Goal: Task Accomplishment & Management: Manage account settings

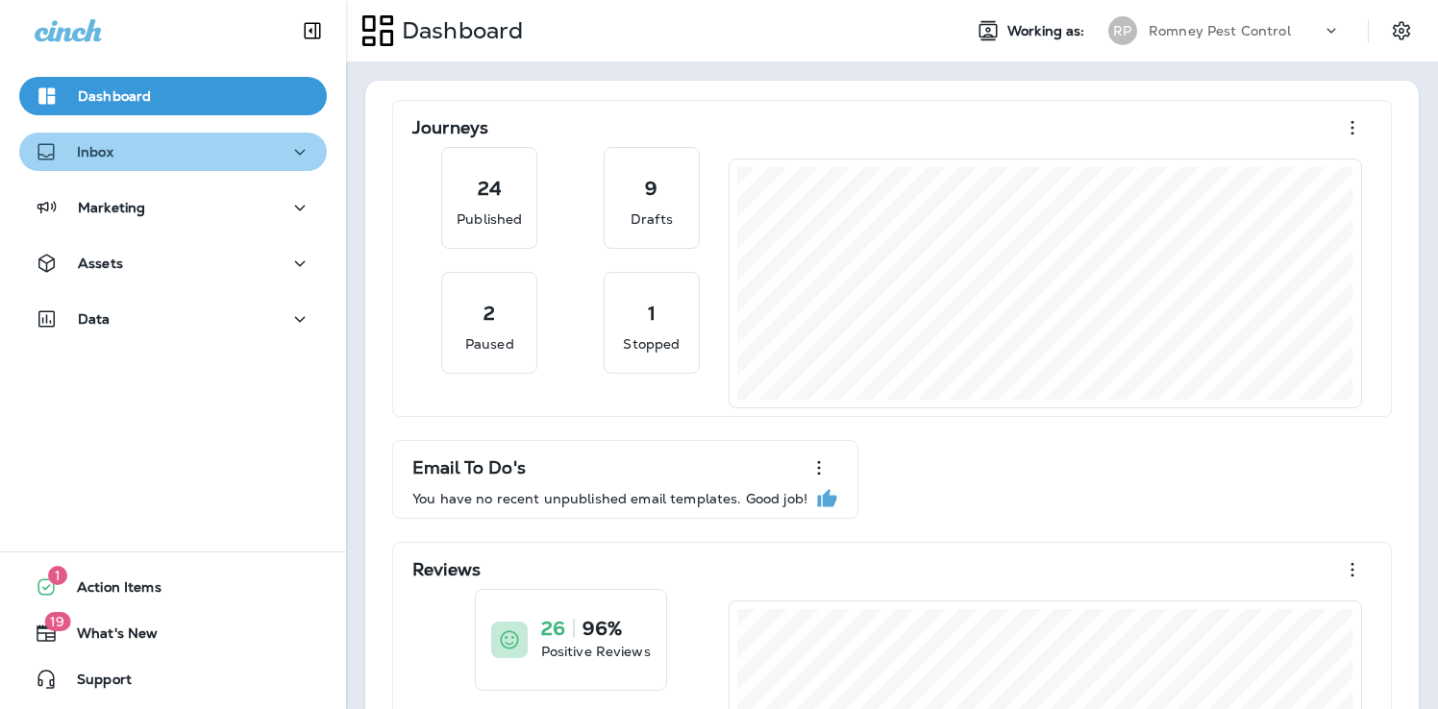
click at [202, 158] on div "Inbox" at bounding box center [173, 152] width 277 height 24
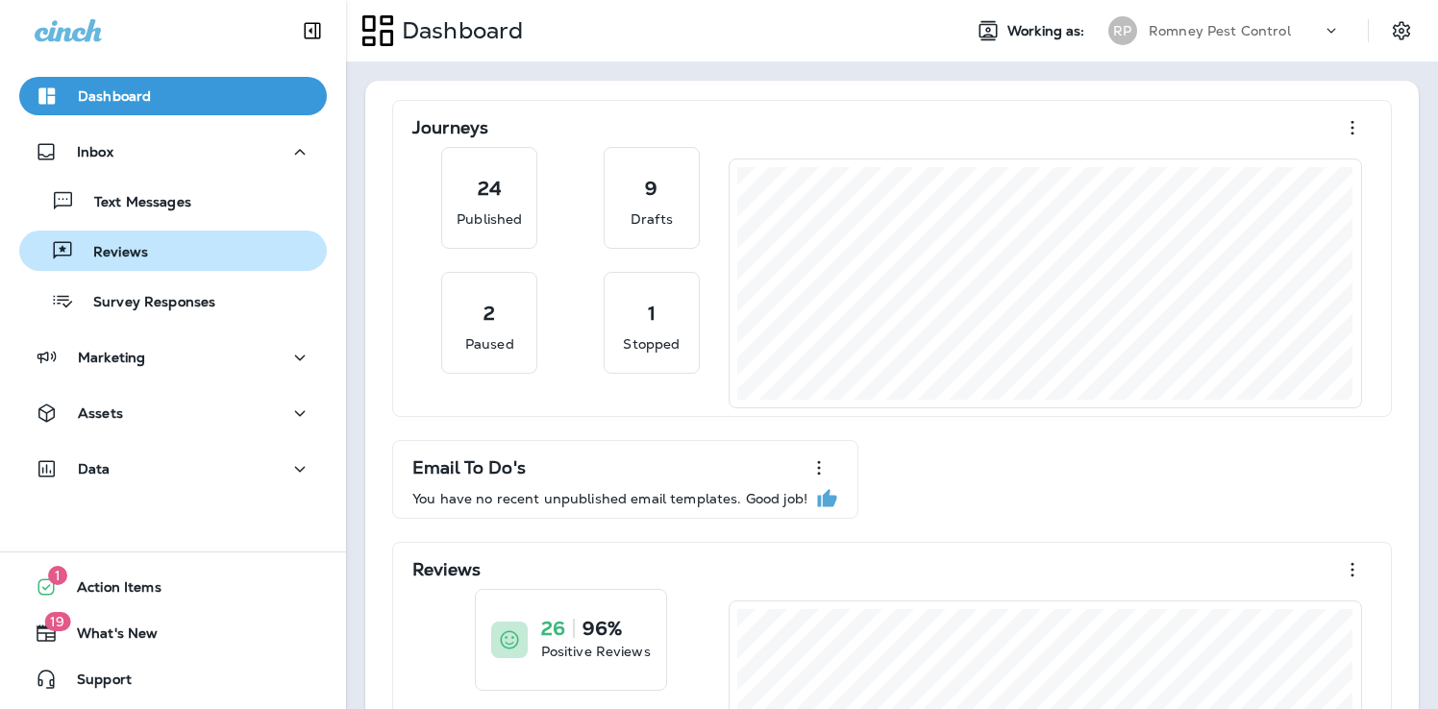
click at [187, 253] on div "Reviews" at bounding box center [173, 250] width 292 height 29
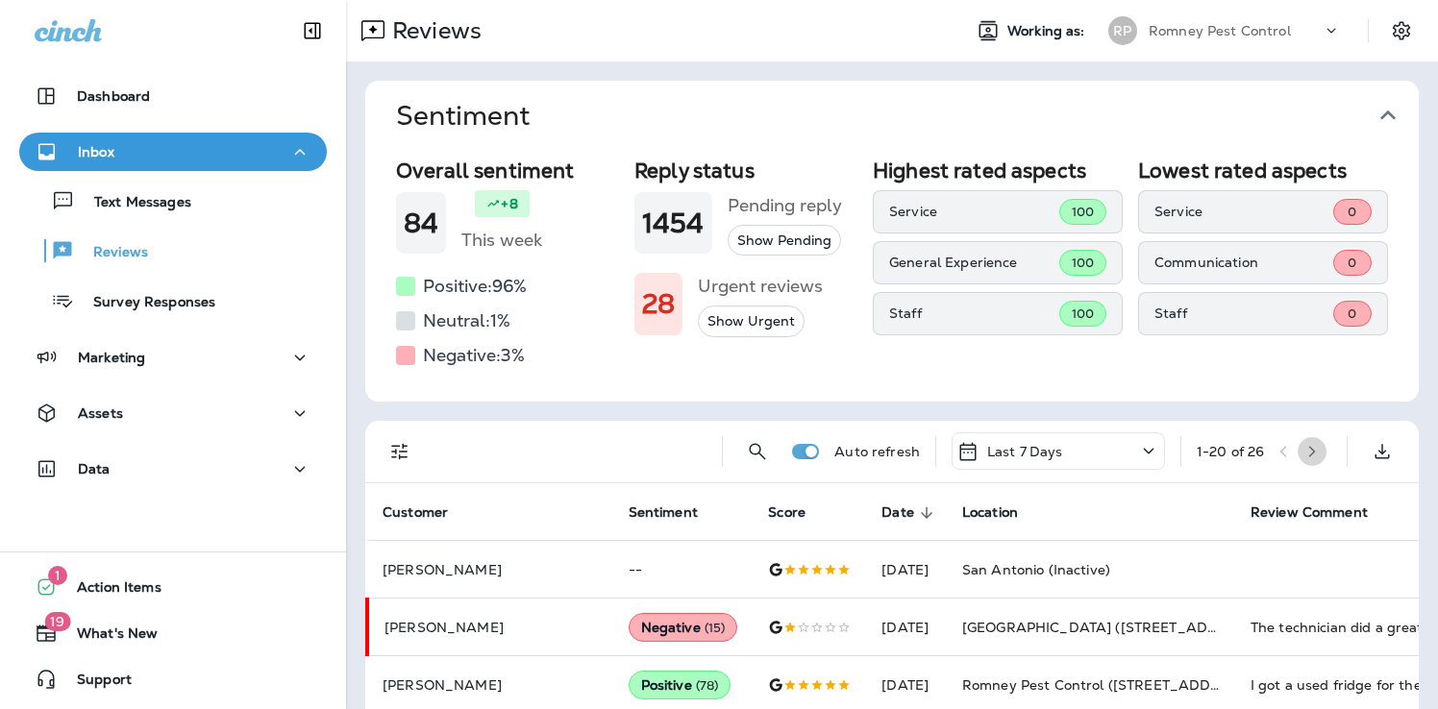
click at [1319, 448] on icon "button" at bounding box center [1311, 451] width 13 height 13
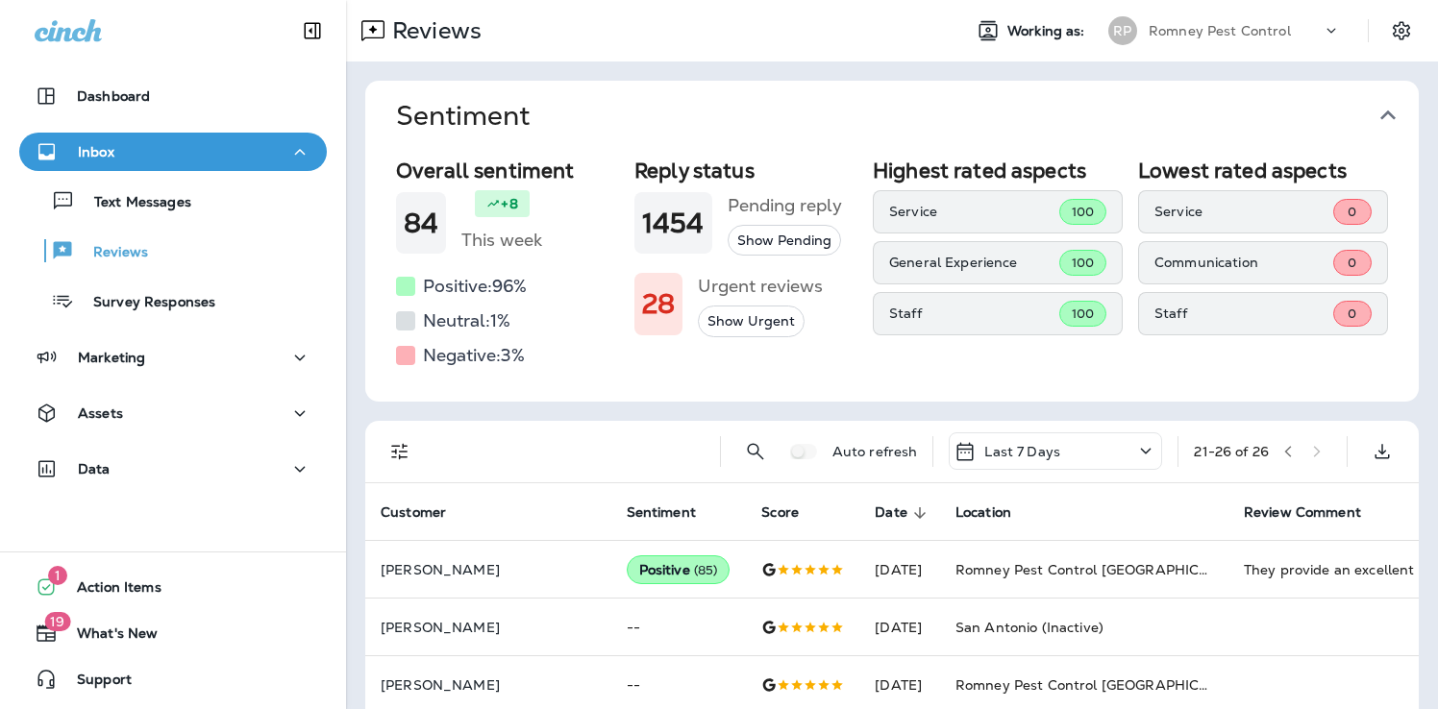
click at [1220, 38] on div "Romney Pest Control" at bounding box center [1235, 30] width 173 height 29
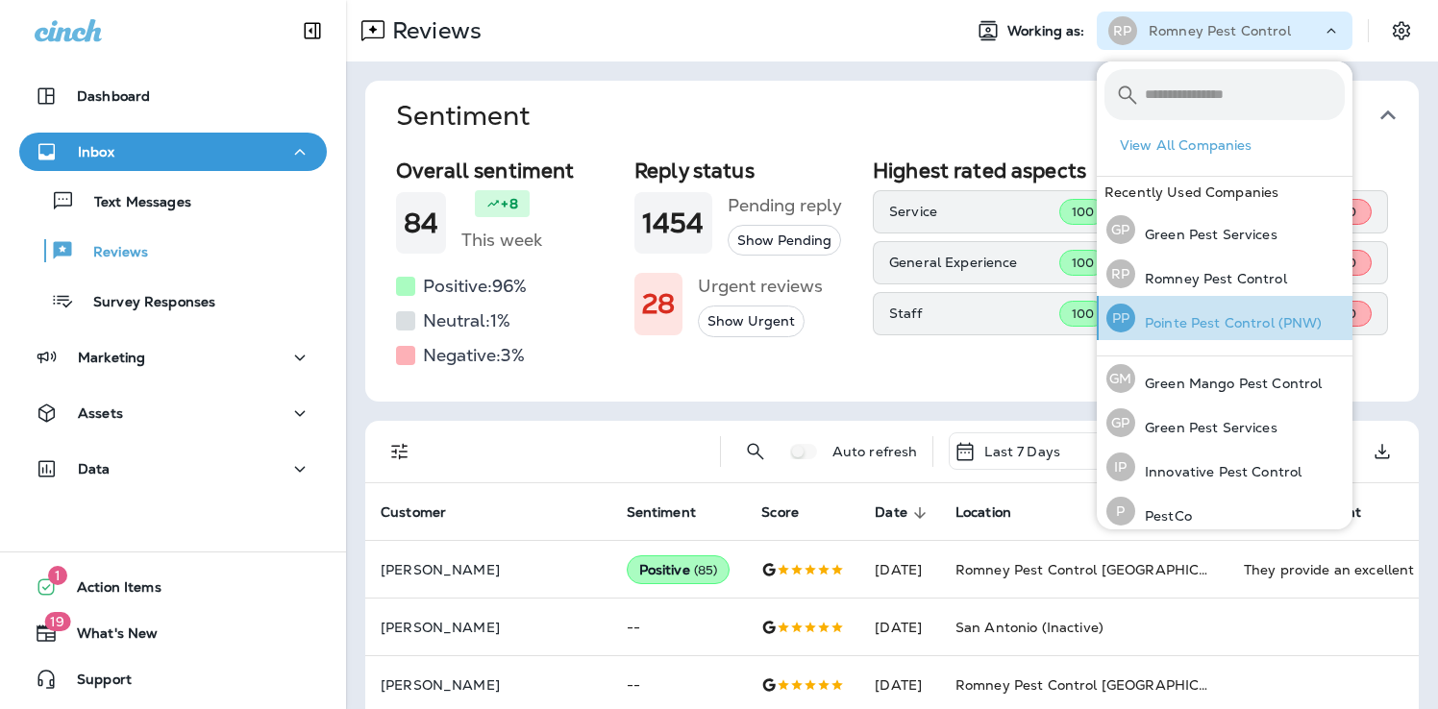
click at [1272, 317] on p "Pointe Pest Control (PNW)" at bounding box center [1228, 322] width 187 height 15
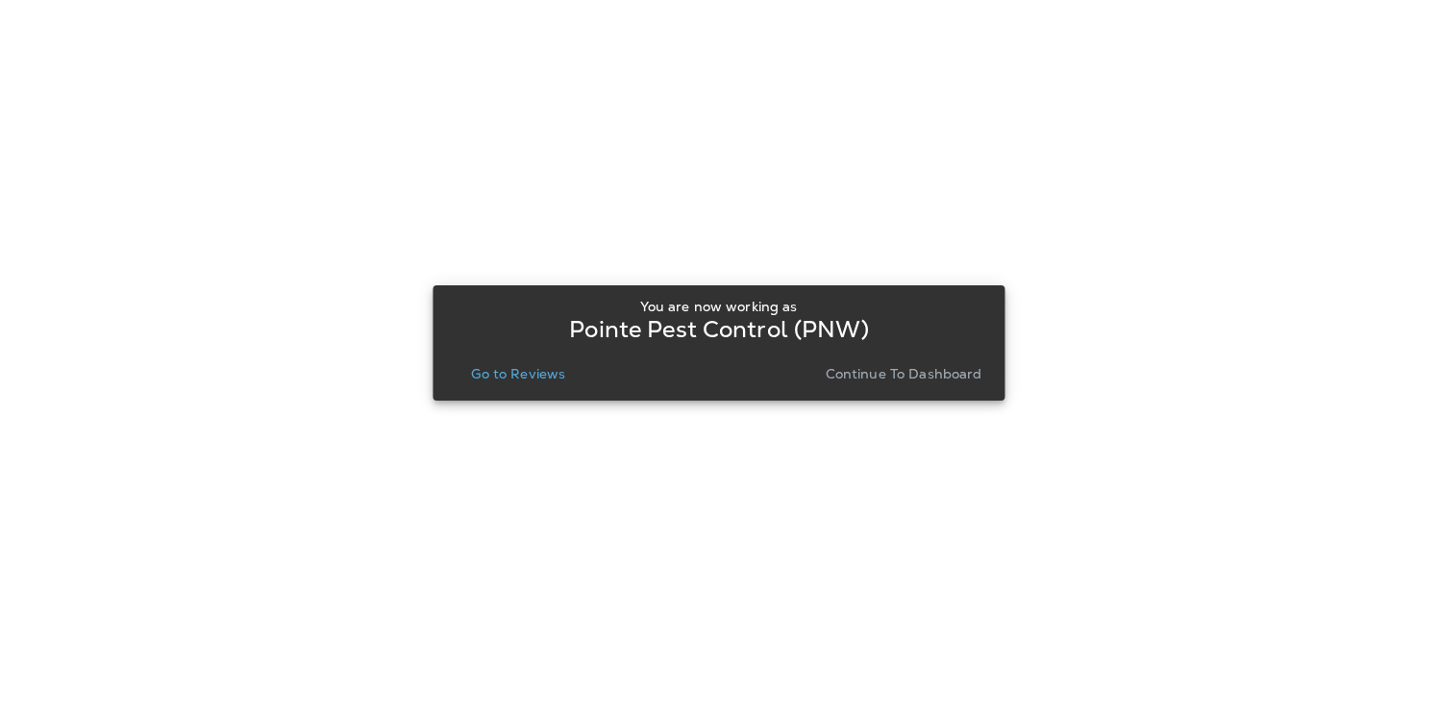
click at [531, 355] on div "You are now working as Pointe Pest Control (PNW) Go to Reviews Continue to Dash…" at bounding box center [718, 343] width 541 height 88
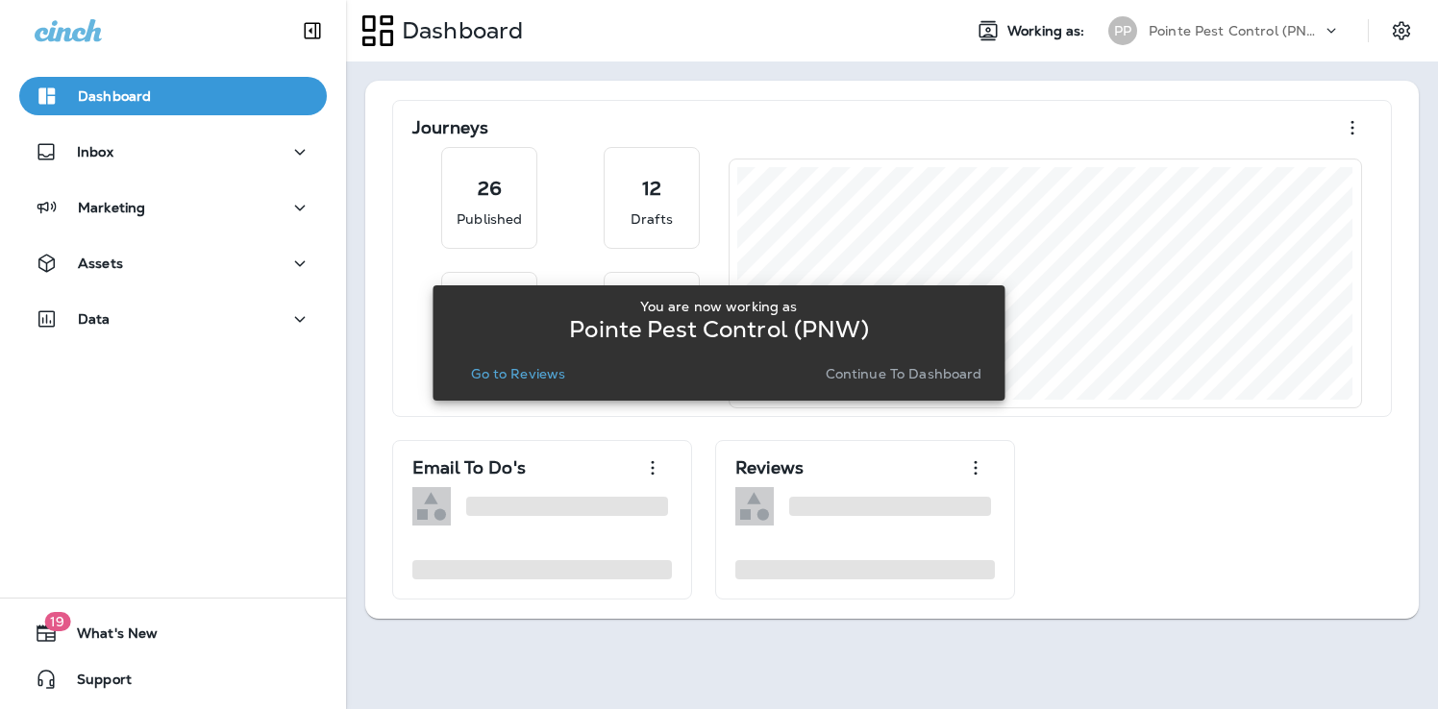
click at [528, 373] on p "Go to Reviews" at bounding box center [518, 373] width 94 height 15
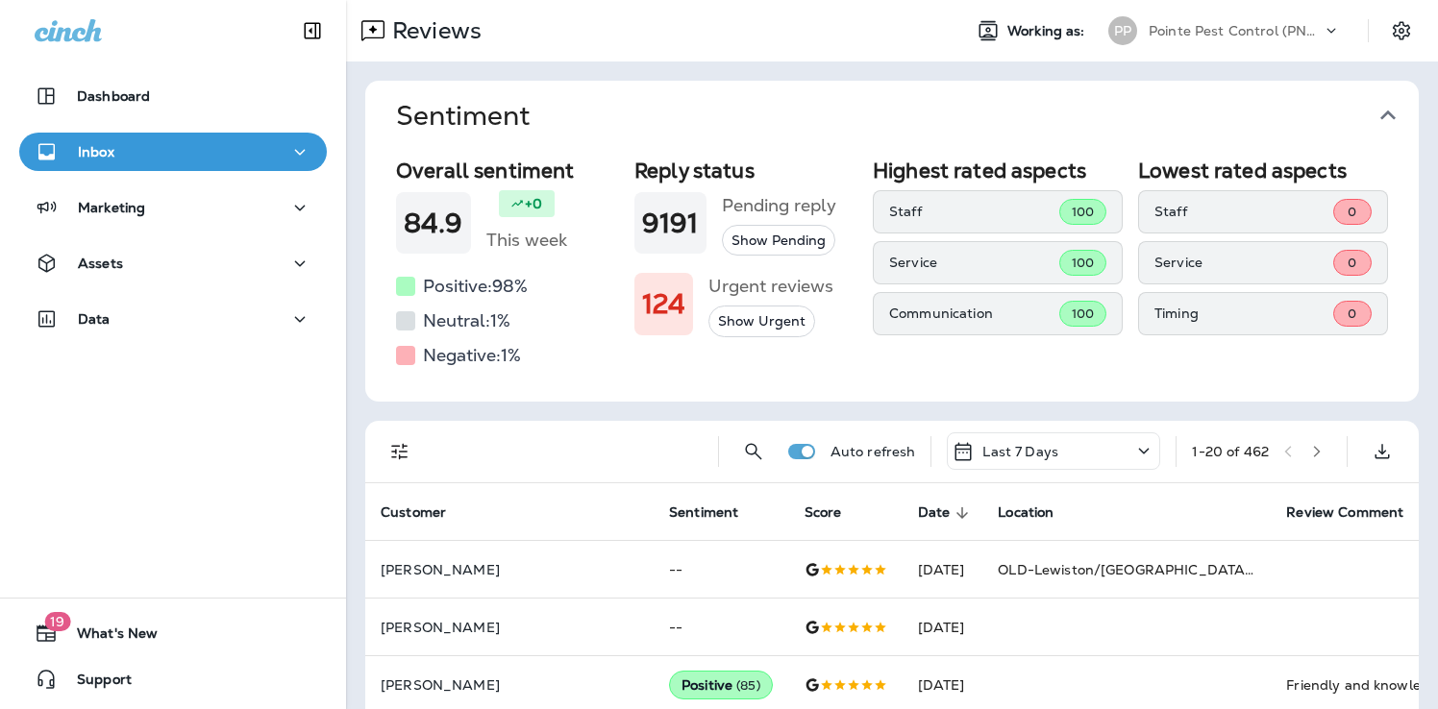
click at [1389, 95] on button "Sentiment" at bounding box center [908, 116] width 1054 height 70
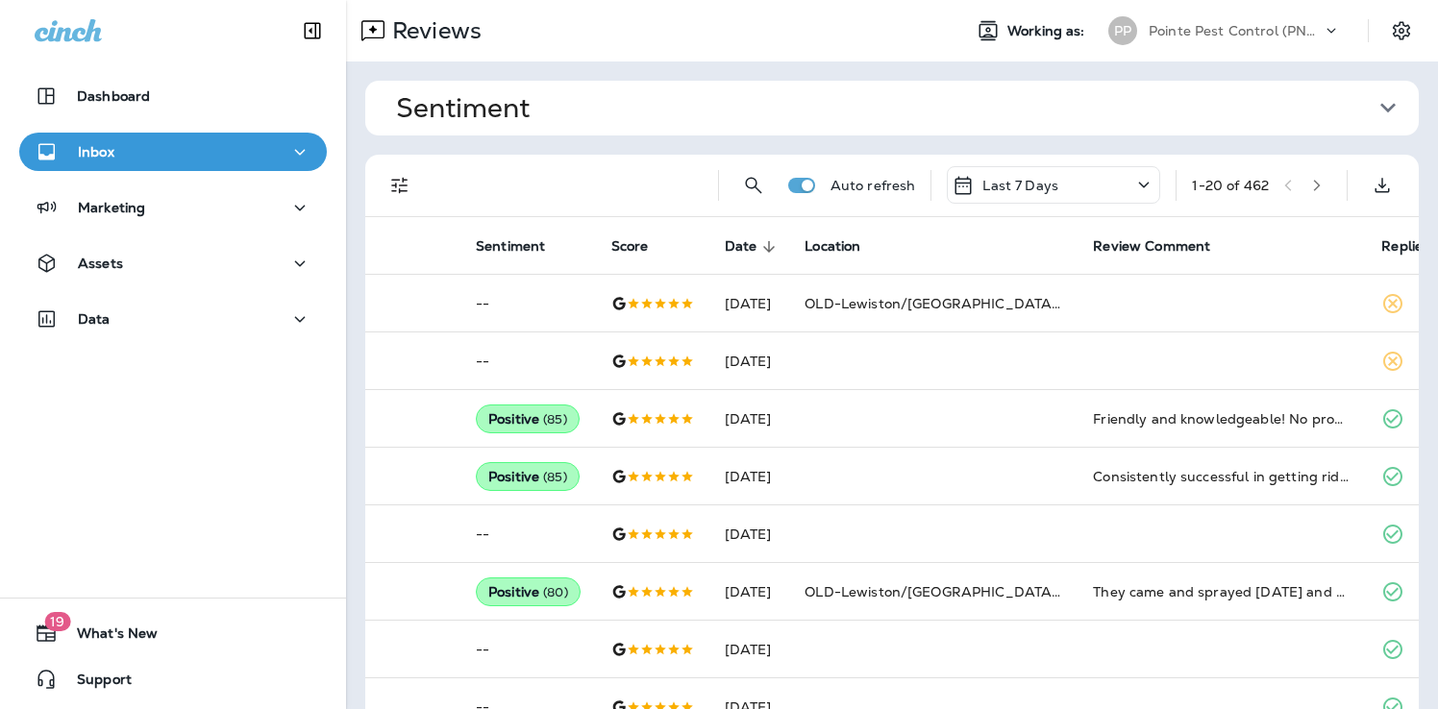
click at [1315, 191] on icon "button" at bounding box center [1316, 185] width 13 height 13
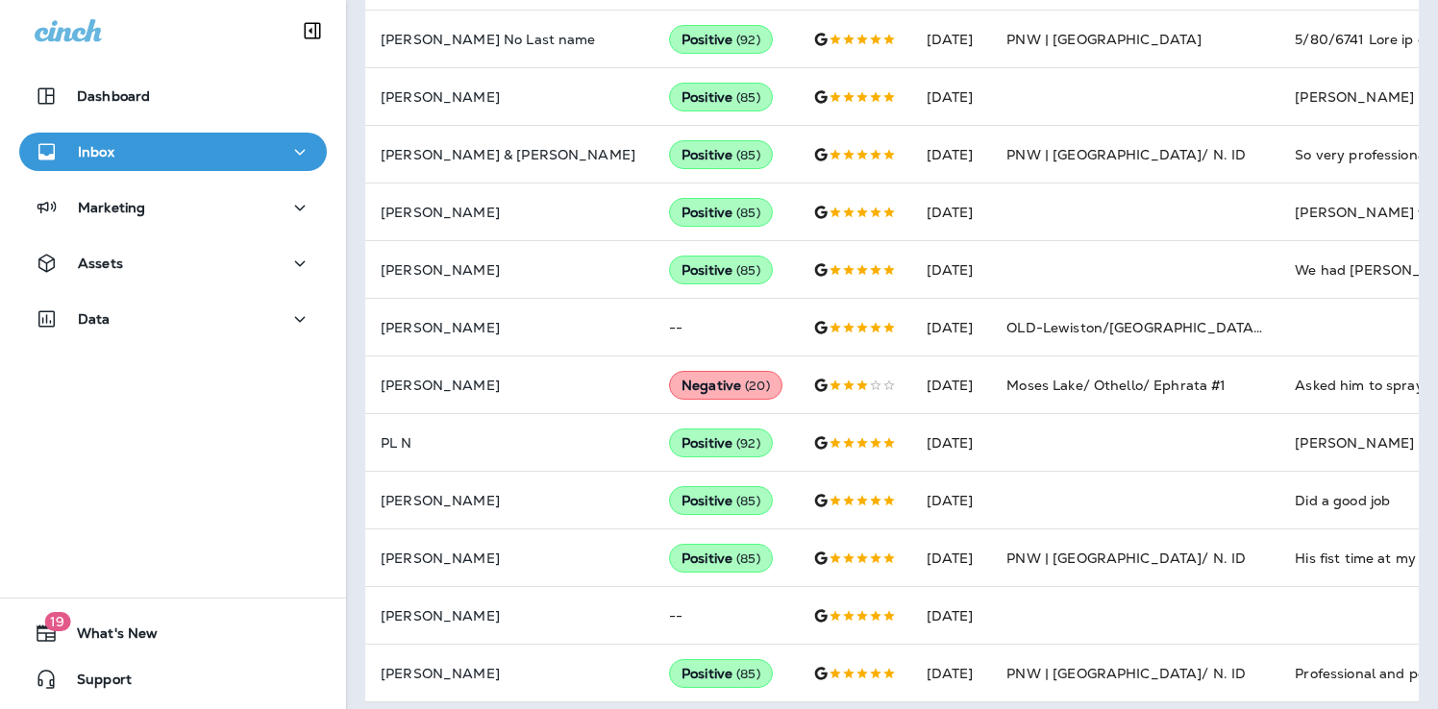
scroll to position [738, 0]
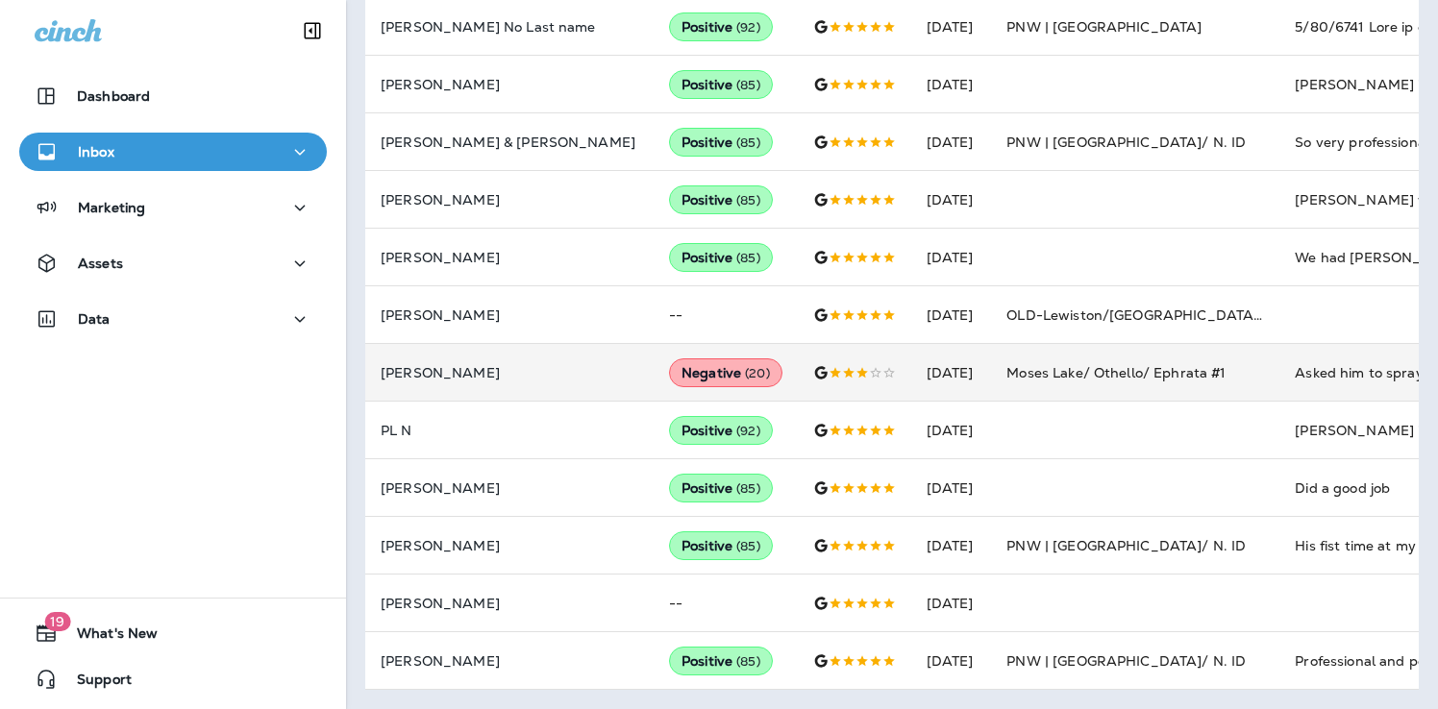
click at [813, 368] on div at bounding box center [854, 372] width 83 height 15
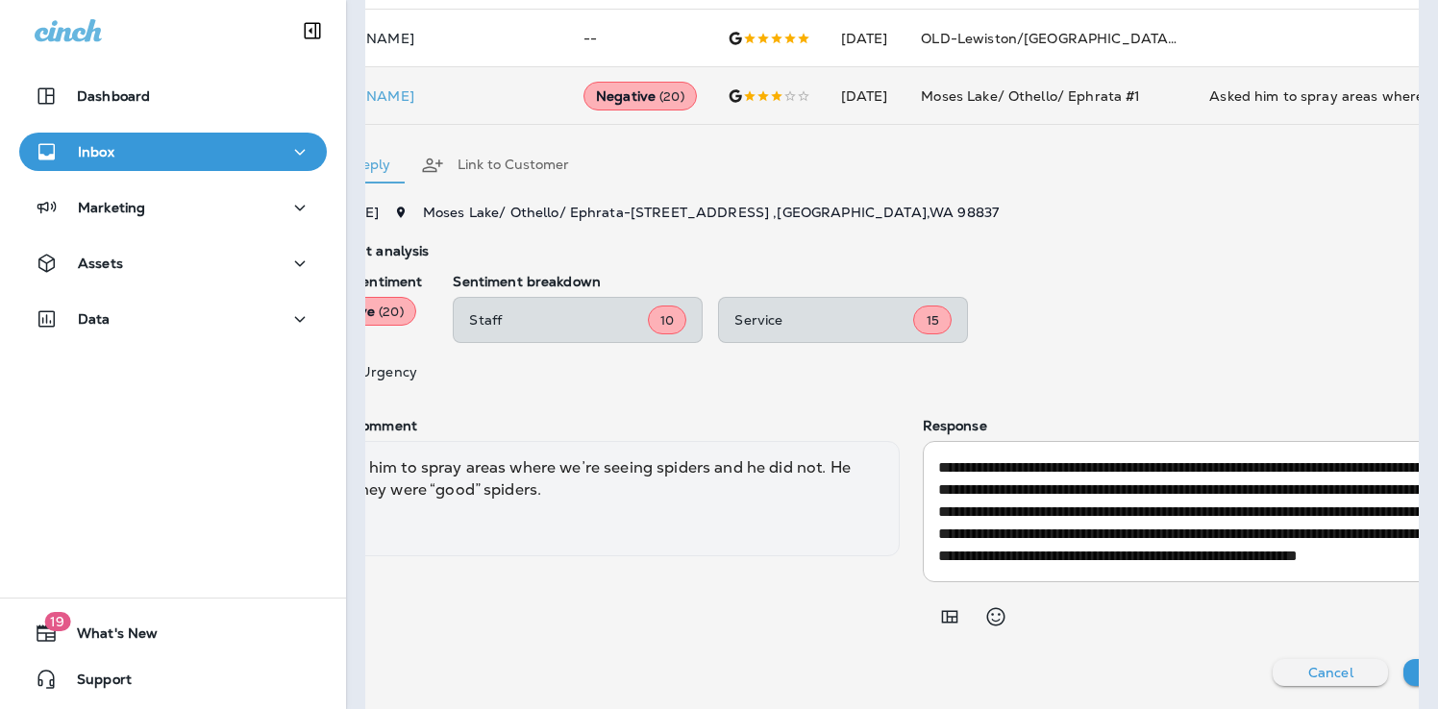
scroll to position [0, 184]
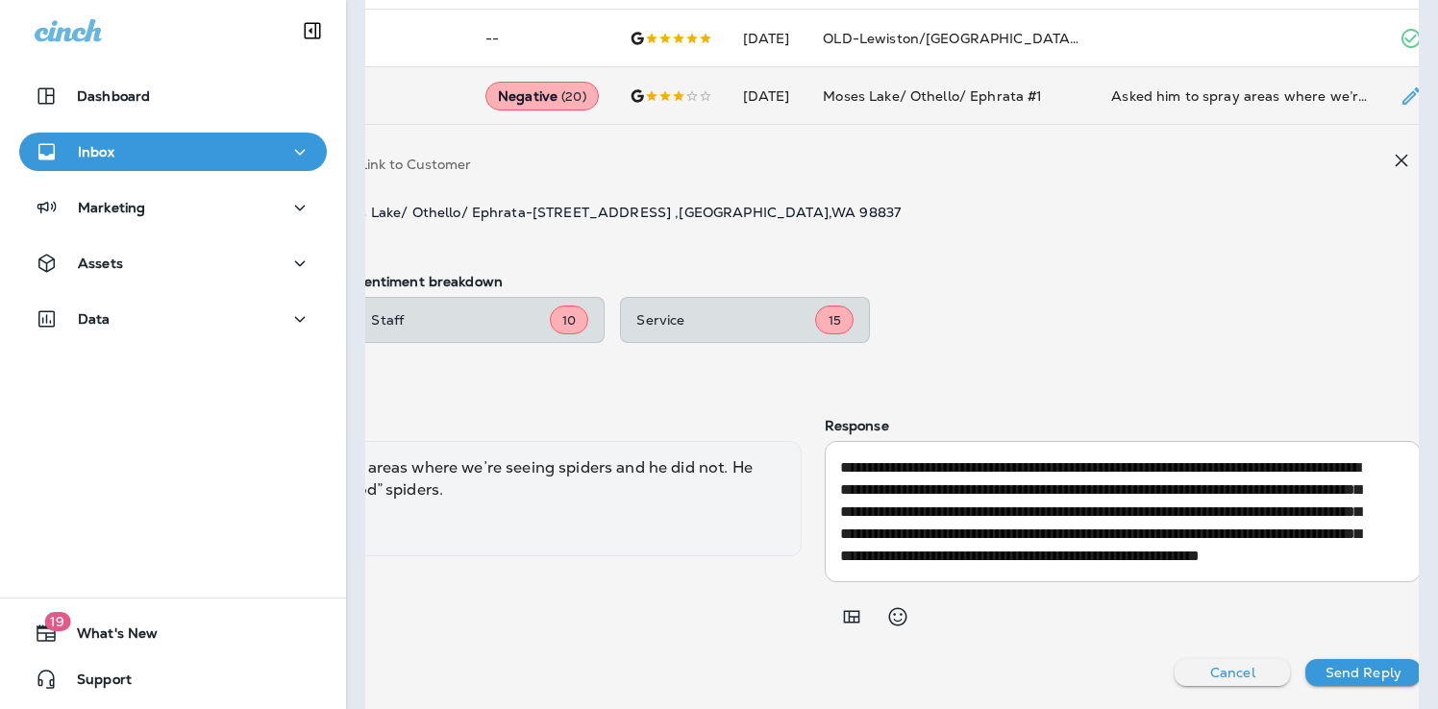
click at [1074, 519] on textarea "**********" at bounding box center [1107, 512] width 534 height 111
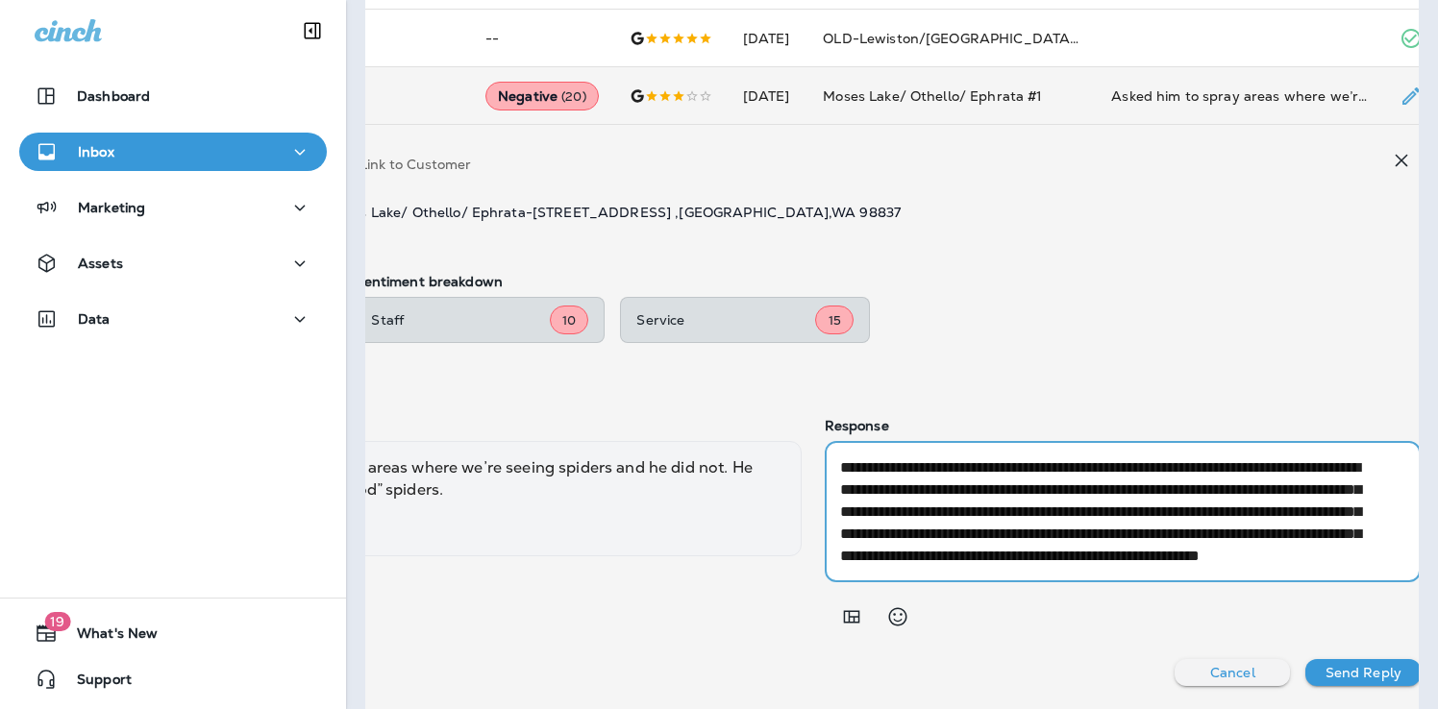
scroll to position [44, 0]
click at [1396, 157] on icon "button" at bounding box center [1402, 160] width 12 height 12
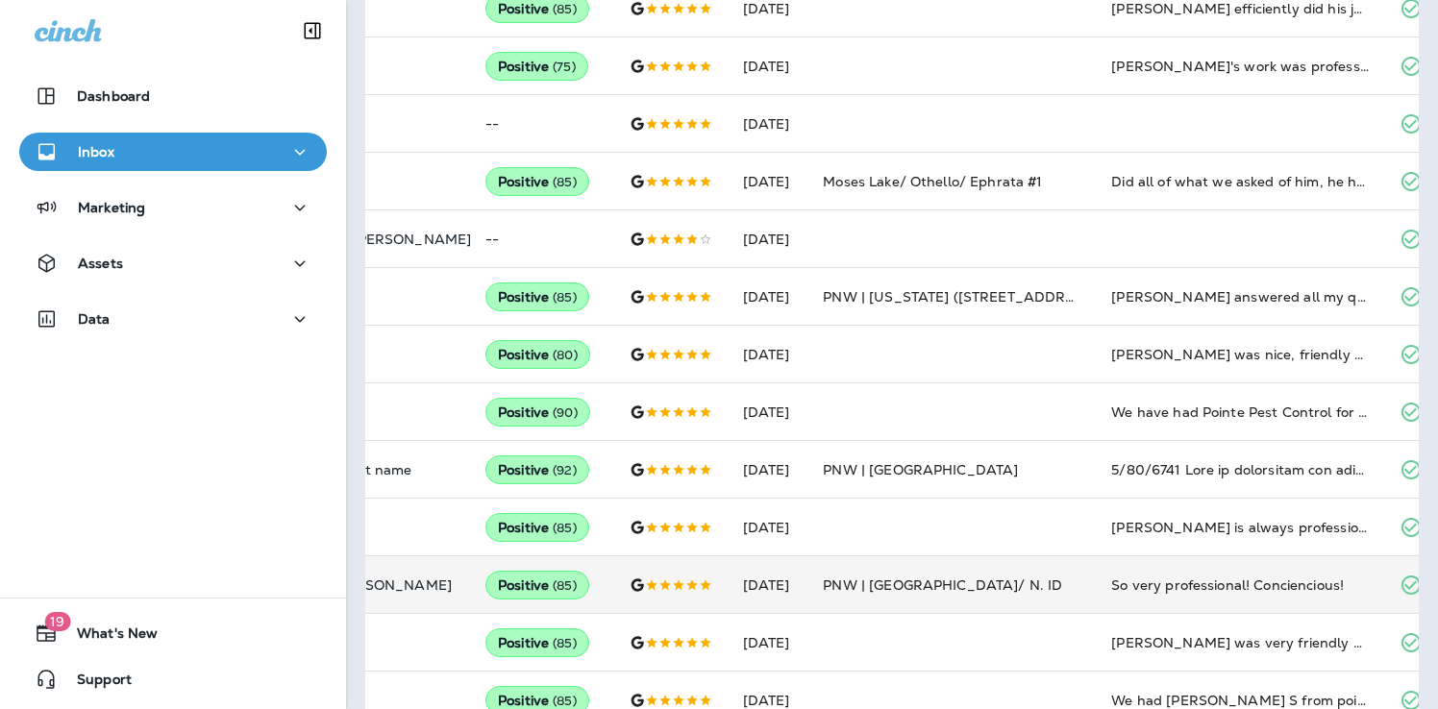
scroll to position [0, 0]
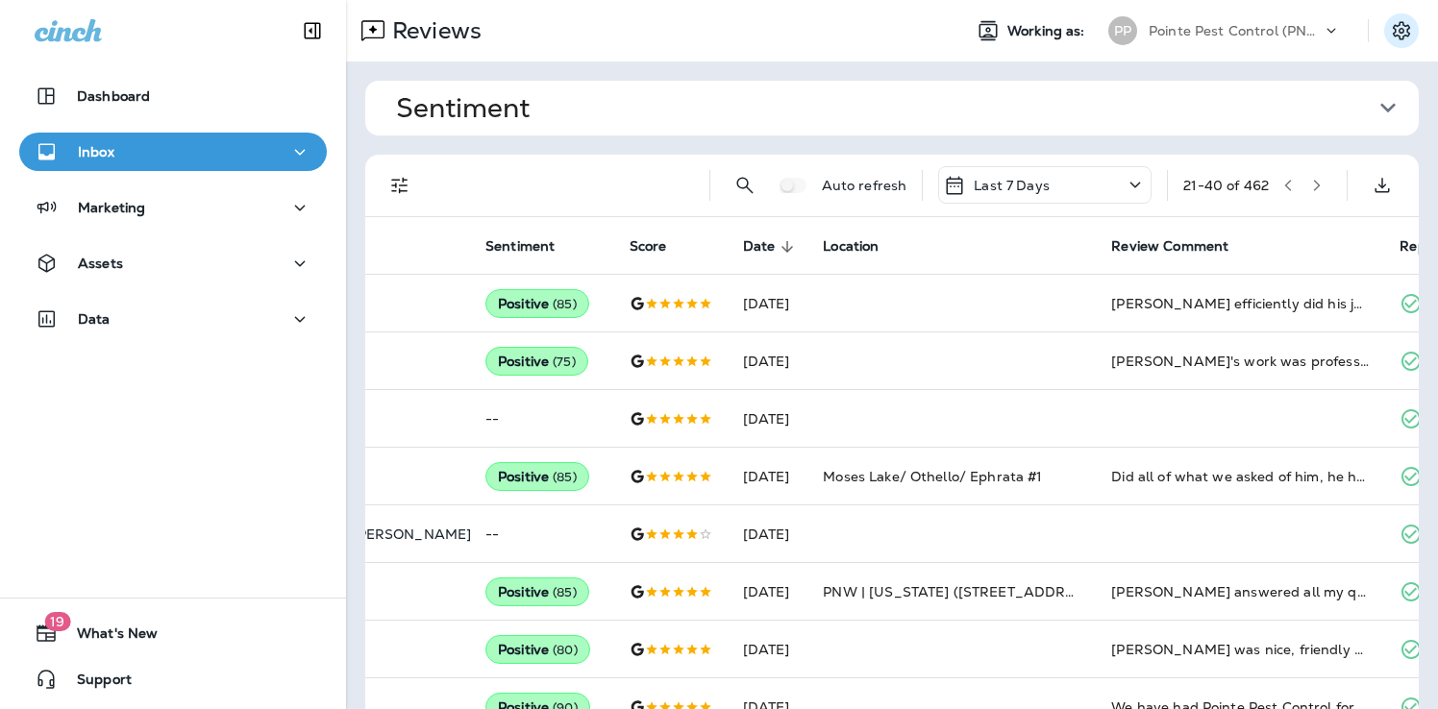
click at [1386, 38] on button "Settings" at bounding box center [1401, 30] width 35 height 35
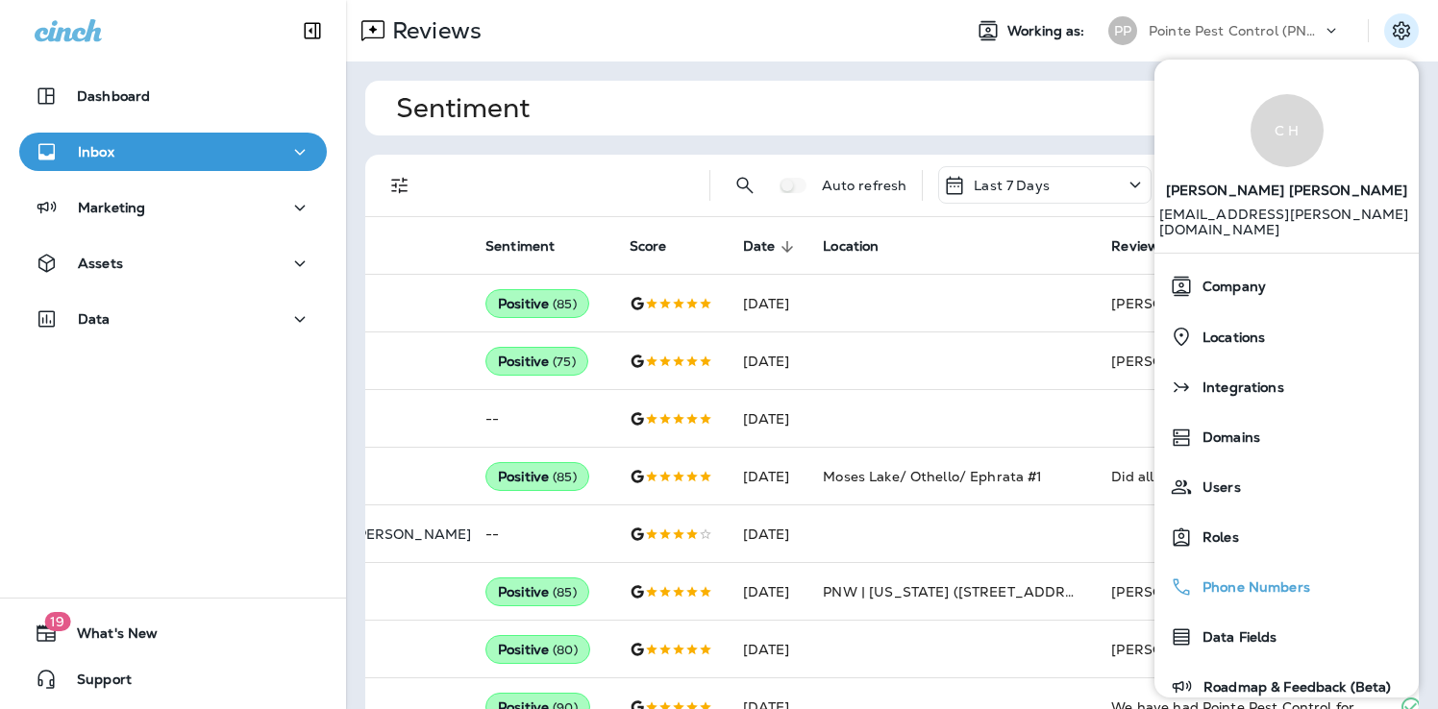
scroll to position [114, 0]
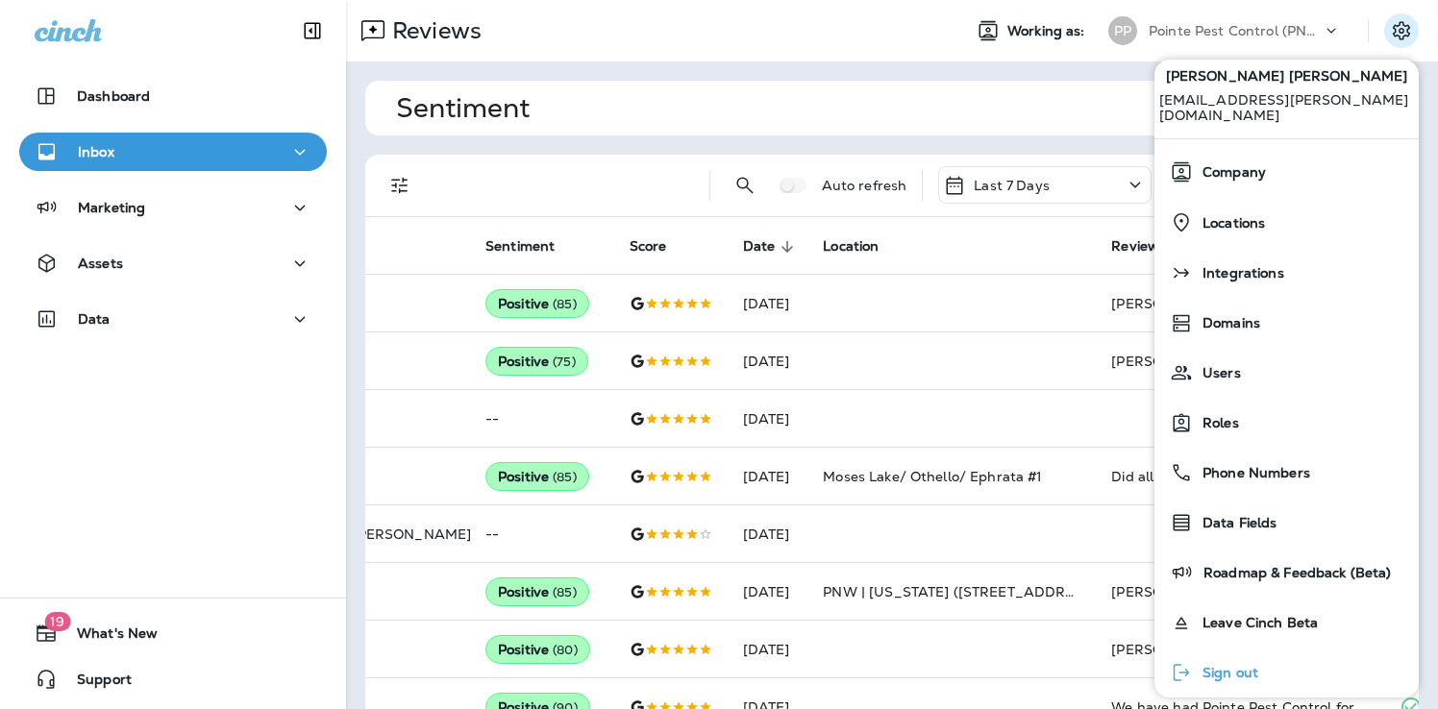
click at [1211, 654] on div "Sign out" at bounding box center [1214, 673] width 104 height 38
